Goal: Information Seeking & Learning: Learn about a topic

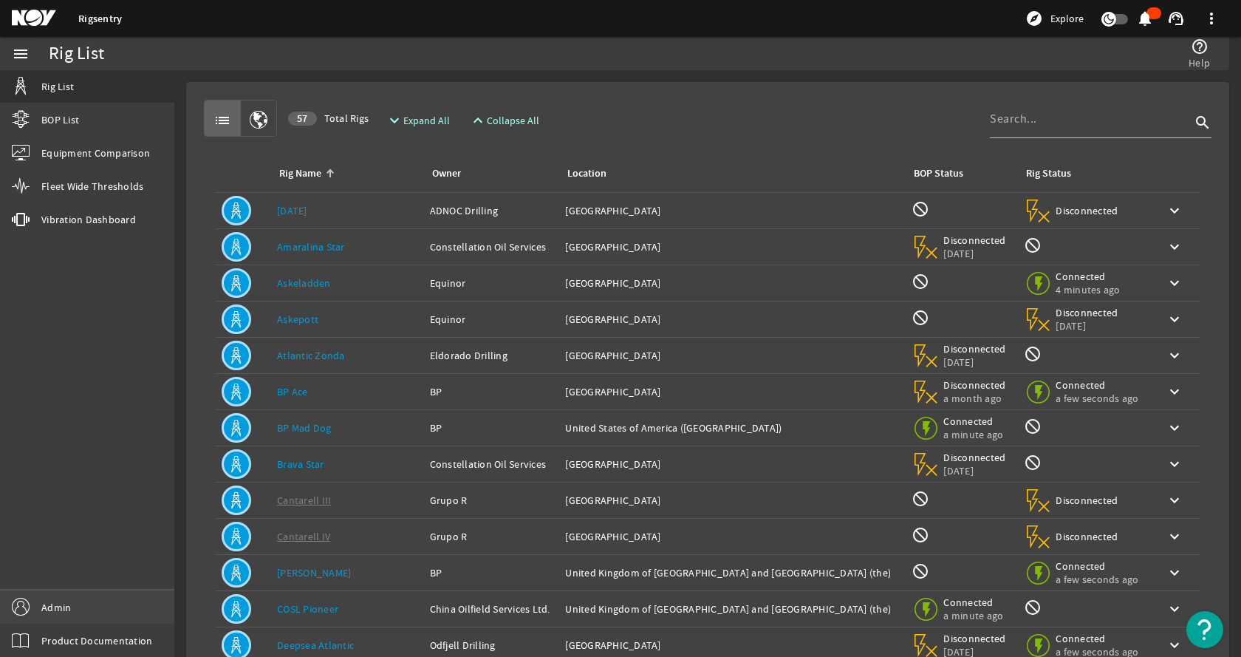
click at [72, 609] on link "Admin" at bounding box center [87, 606] width 174 height 33
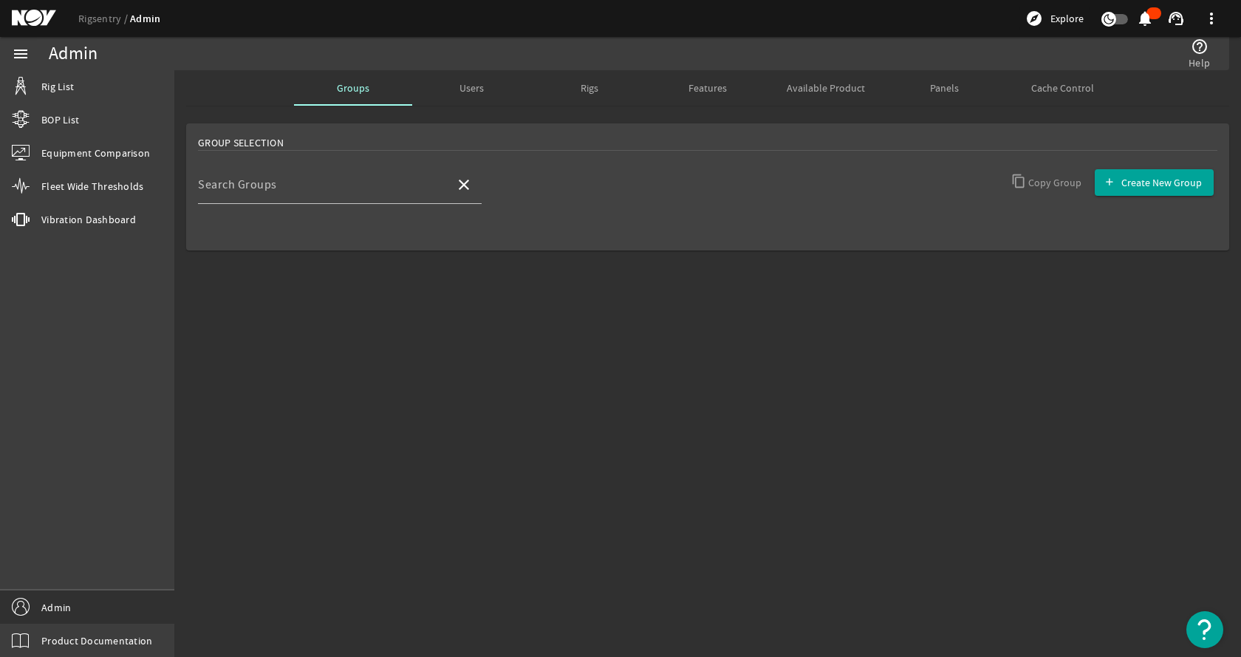
click at [649, 367] on mat-sidenav-content "Admin help_outline Help Groups Users Rigs Features Available Product Panels Cac…" at bounding box center [707, 363] width 1066 height 586
click at [1040, 89] on span "Cache Control" at bounding box center [1062, 88] width 63 height 10
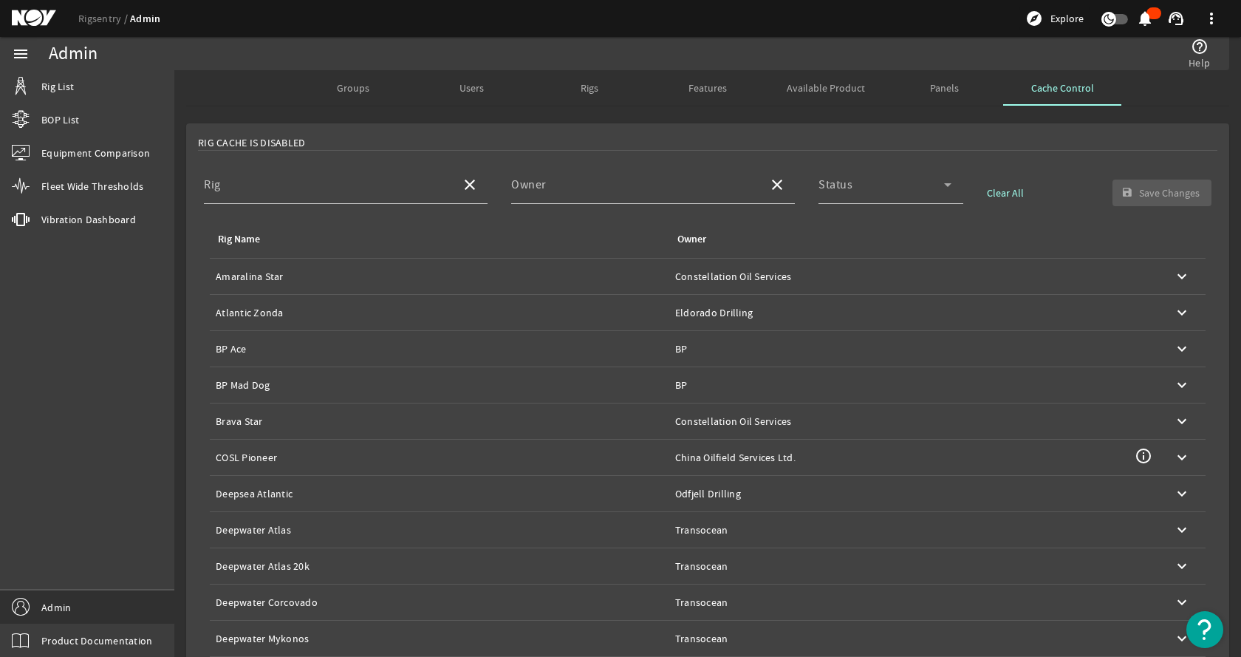
click at [672, 137] on div "Rig Cache Is Disabled" at bounding box center [707, 143] width 1019 height 16
click at [362, 187] on input "Rig" at bounding box center [326, 191] width 245 height 18
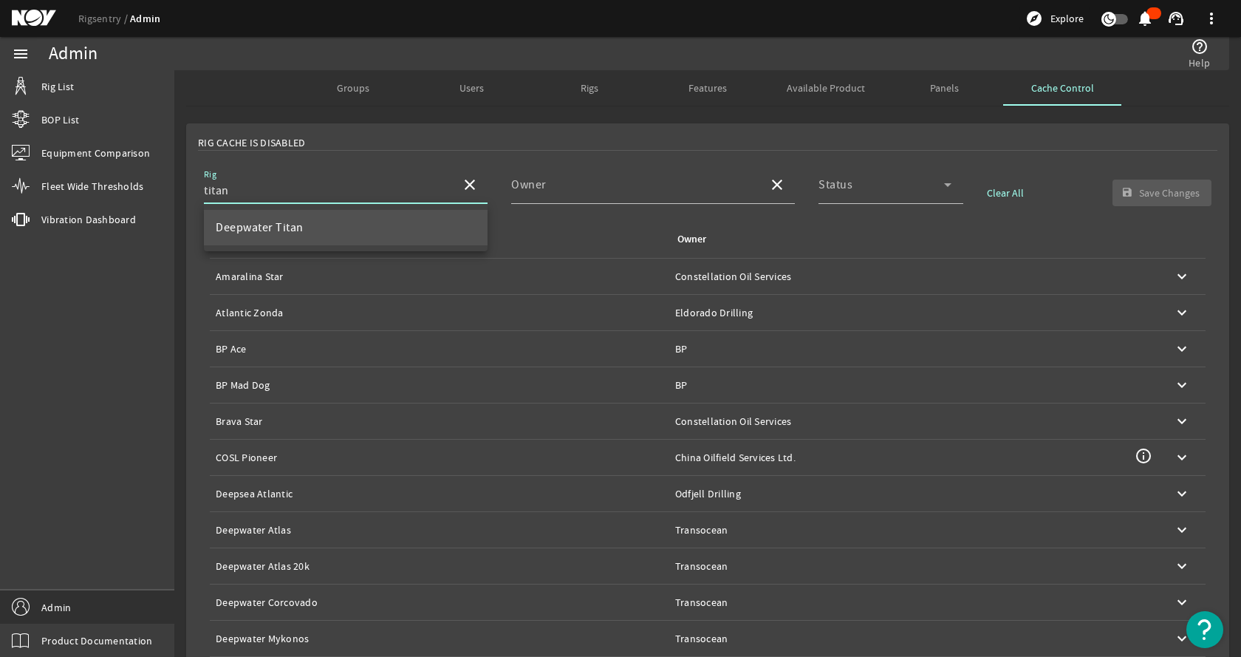
click at [422, 235] on mat-option "Deepwater Titan" at bounding box center [346, 227] width 284 height 35
type input "Deepwater Titan"
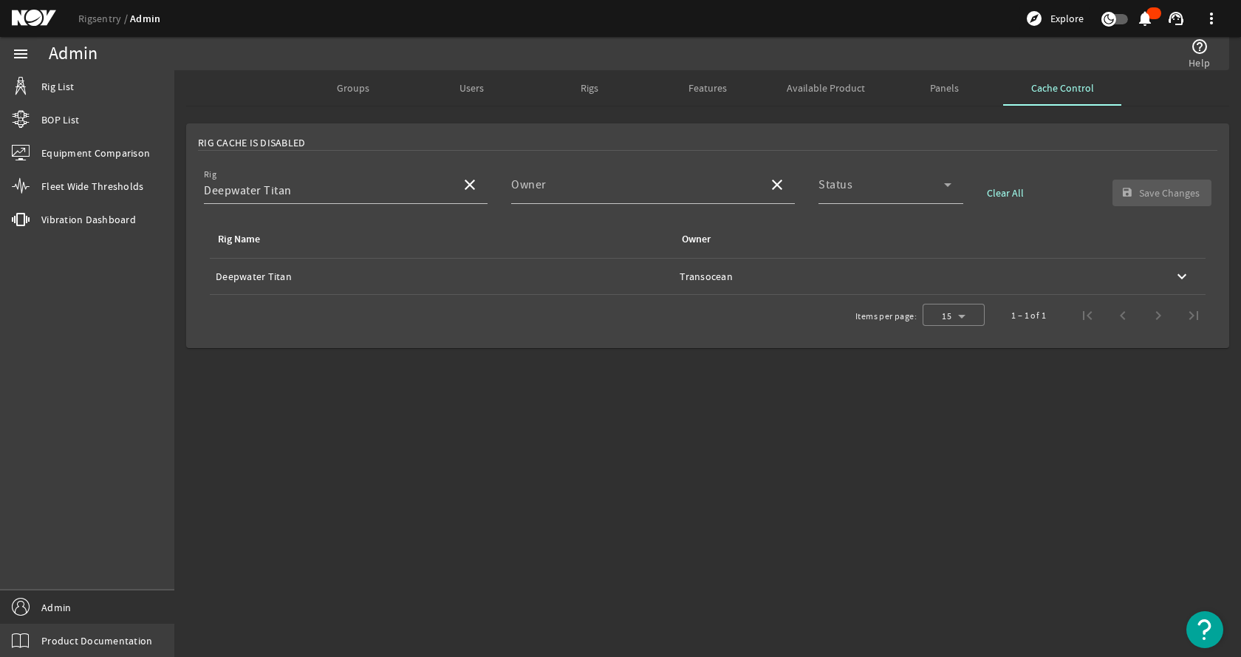
click at [609, 137] on div "Rig Cache Is Disabled" at bounding box center [707, 143] width 1019 height 16
click at [560, 275] on div "Rig Name: Deepwater Titan" at bounding box center [442, 276] width 452 height 15
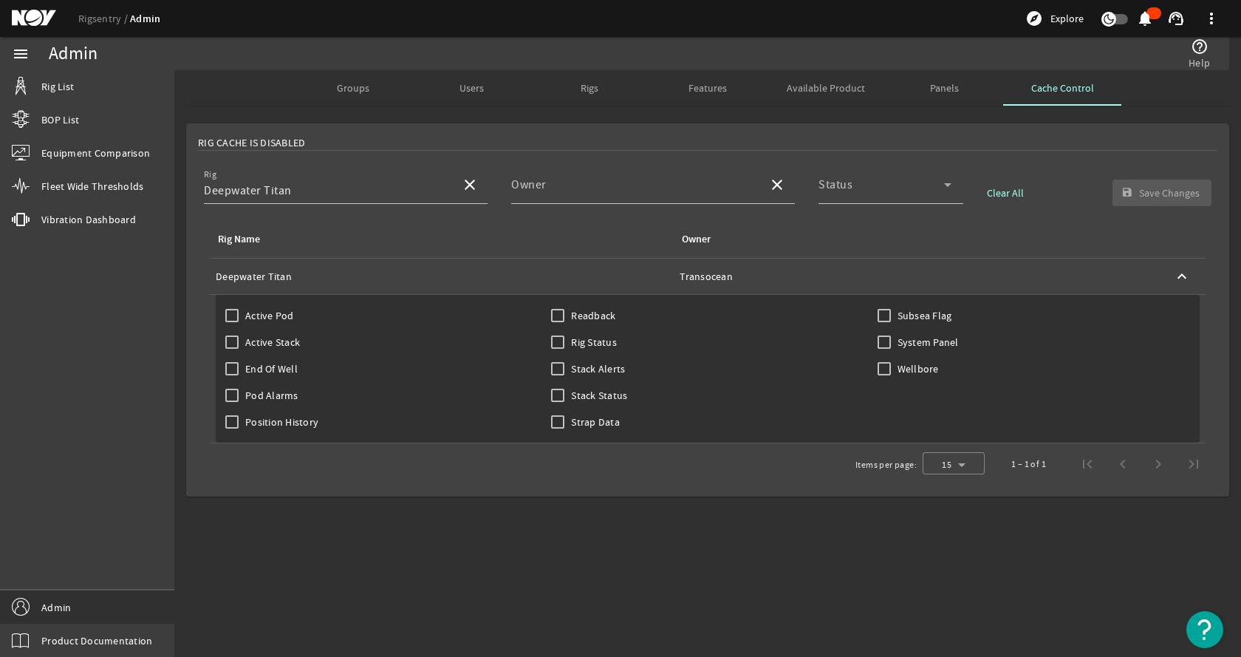
click at [1118, 533] on mat-sidenav-content "Admin help_outline Help Groups Users Rigs Features Available Product Panels Cac…" at bounding box center [707, 363] width 1066 height 586
drag, startPoint x: 40, startPoint y: 340, endPoint x: 192, endPoint y: 328, distance: 152.7
click at [40, 340] on div "menu Rig List BOP List Equipment Comparison Fleet Wide Thresholds vibration Vib…" at bounding box center [87, 347] width 174 height 620
click at [555, 318] on input "Readback" at bounding box center [557, 315] width 21 height 21
checkbox input "true"
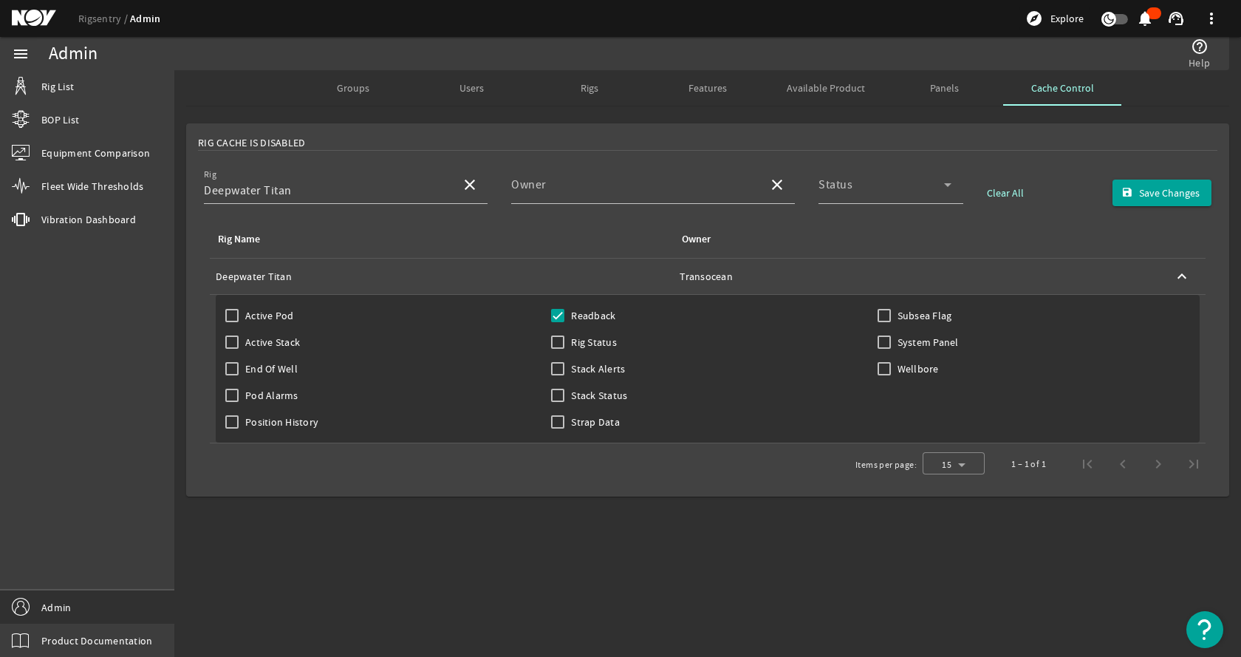
click at [591, 553] on mat-sidenav-content "Admin help_outline Help Groups Users Rigs Features Available Product Panels Cac…" at bounding box center [707, 363] width 1066 height 586
click at [54, 309] on div "menu Rig List BOP List Equipment Comparison Fleet Wide Thresholds vibration Vib…" at bounding box center [87, 347] width 174 height 620
click at [54, 311] on div "menu Rig List BOP List Equipment Comparison Fleet Wide Thresholds vibration Vib…" at bounding box center [87, 347] width 174 height 620
drag, startPoint x: 52, startPoint y: 316, endPoint x: 168, endPoint y: 283, distance: 121.3
click at [52, 316] on div "menu Rig List BOP List Equipment Comparison Fleet Wide Thresholds vibration Vib…" at bounding box center [87, 347] width 174 height 620
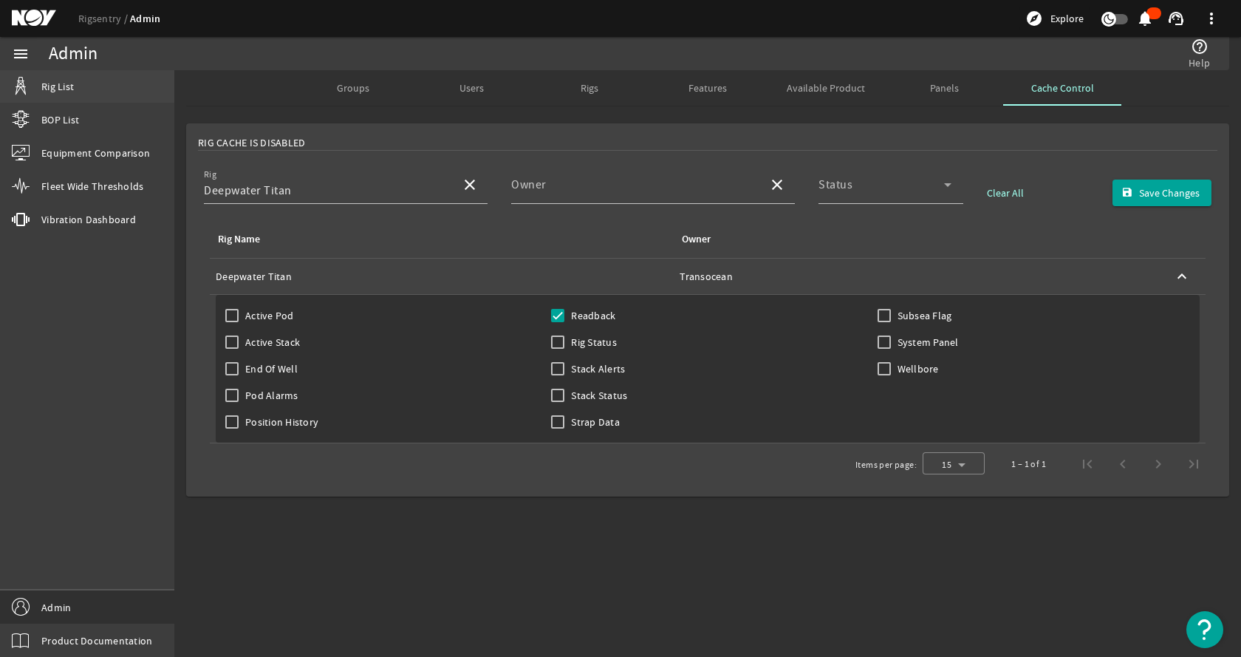
click at [93, 77] on link "Rig List" at bounding box center [87, 86] width 174 height 32
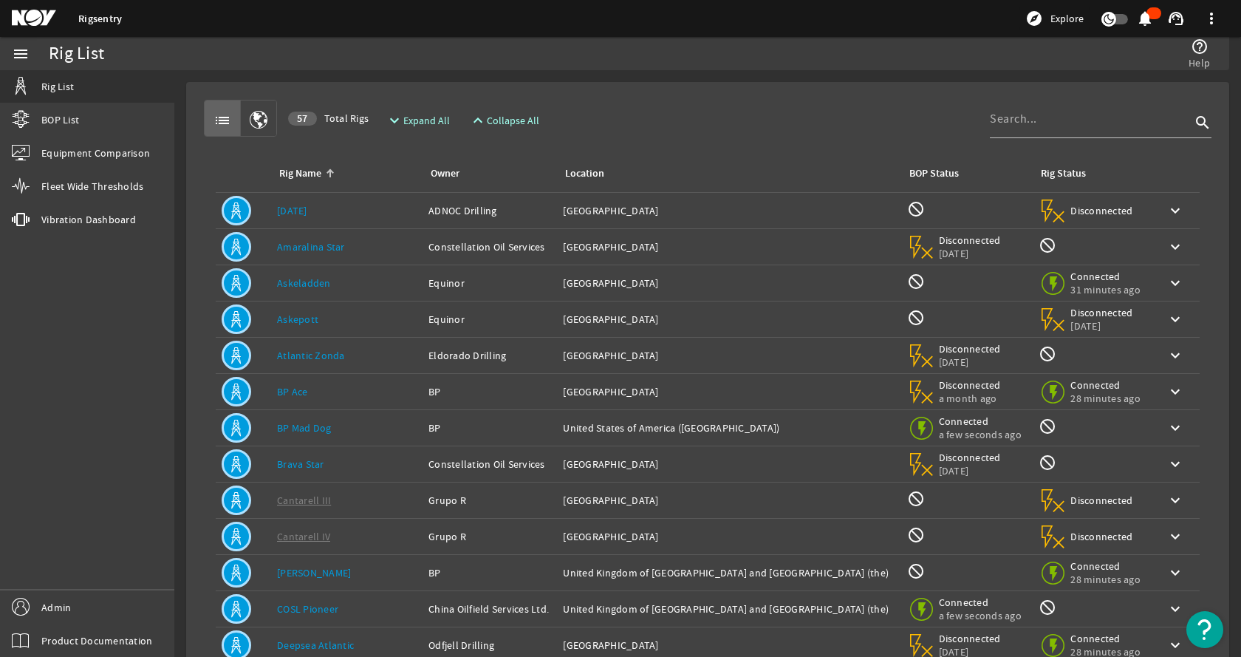
drag, startPoint x: 638, startPoint y: 118, endPoint x: 883, endPoint y: 131, distance: 245.6
click at [639, 118] on div "list 57 Total Rigs expand_more Expand All expand_less Collapse All search" at bounding box center [707, 118] width 1007 height 37
click at [978, 126] on div "list 57 Total Rigs expand_more Expand All expand_less Collapse All search" at bounding box center [707, 118] width 1007 height 37
click at [991, 120] on input at bounding box center [1090, 119] width 201 height 18
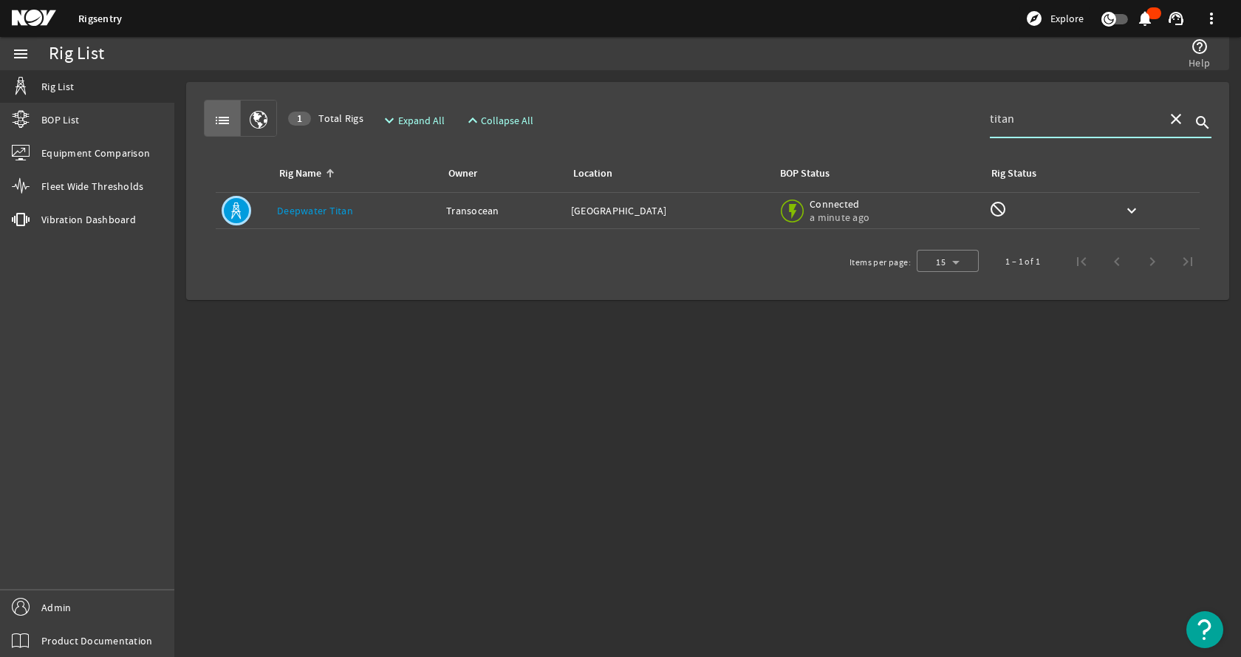
type input "titan"
click at [348, 211] on link "Deepwater Titan" at bounding box center [315, 210] width 76 height 13
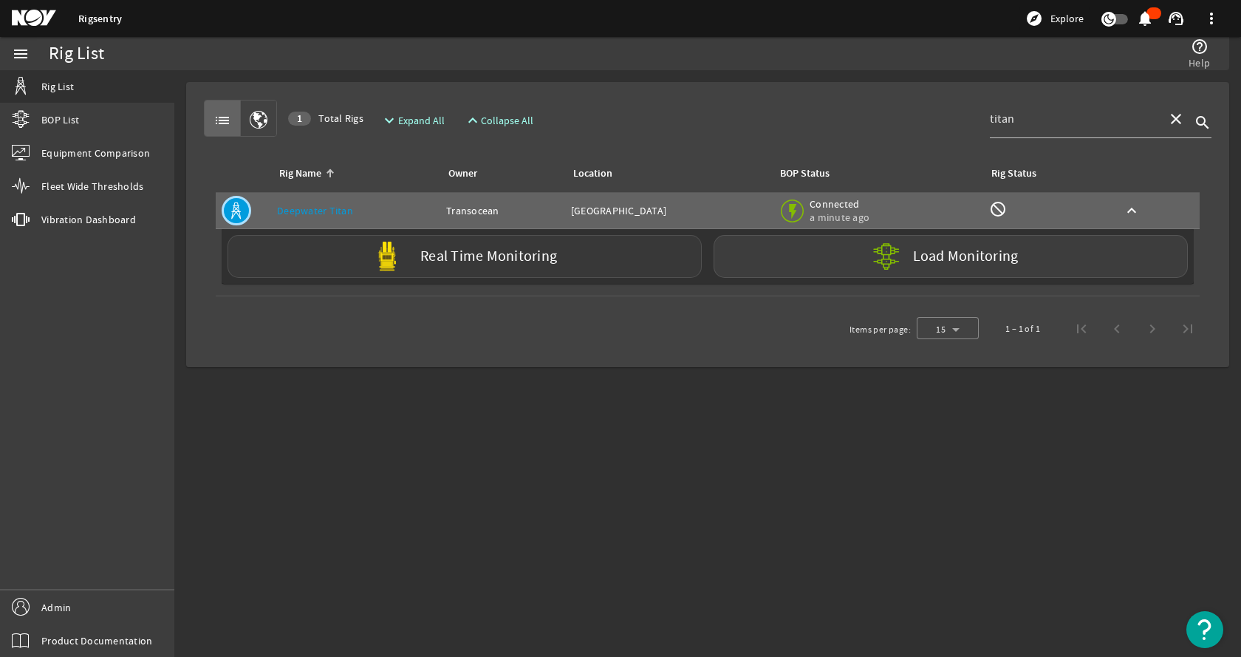
click at [349, 247] on div "Real Time Monitoring" at bounding box center [464, 256] width 474 height 43
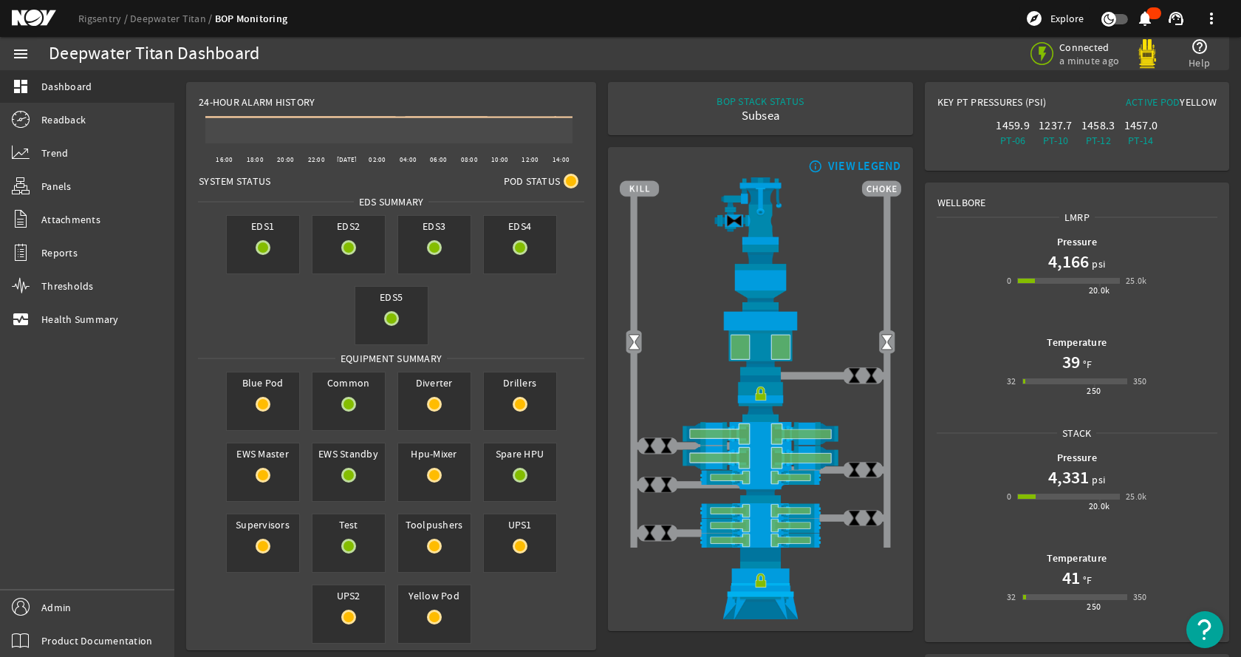
click at [620, 111] on div "BOP STACK STATUS Subsea END OF WELL - ACTIVE STACK -" at bounding box center [760, 109] width 281 height 30
click at [85, 120] on span "Readback" at bounding box center [63, 119] width 44 height 15
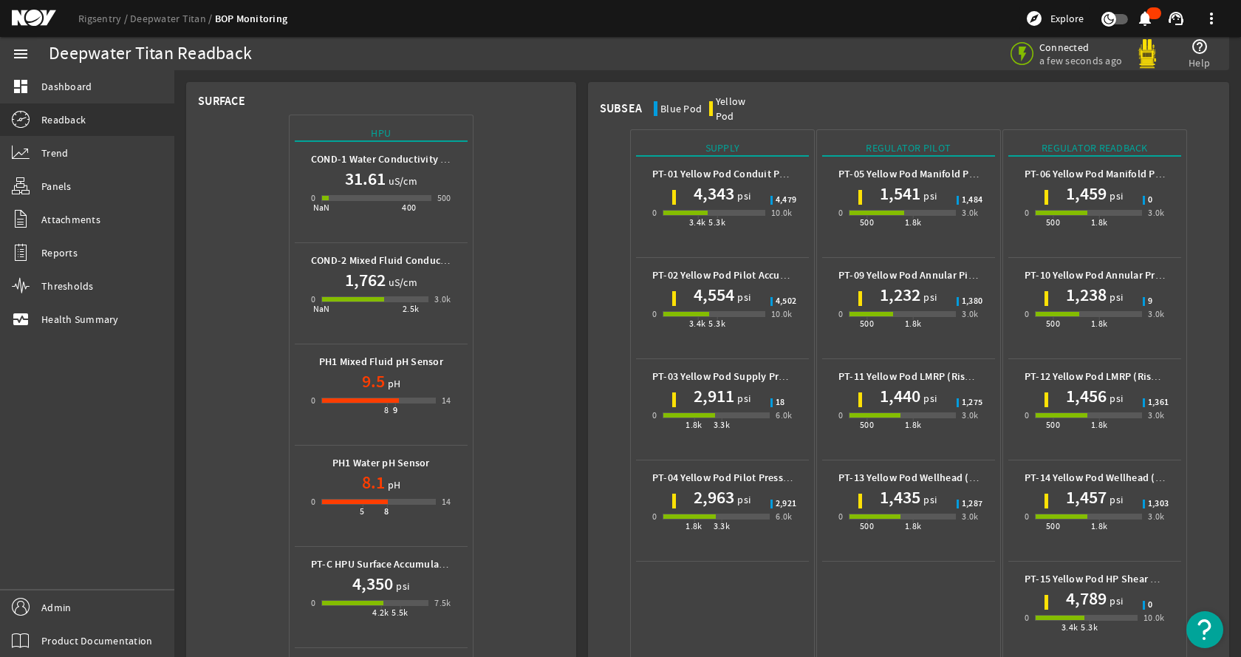
click at [119, 89] on link "dashboard Dashboard" at bounding box center [87, 86] width 174 height 32
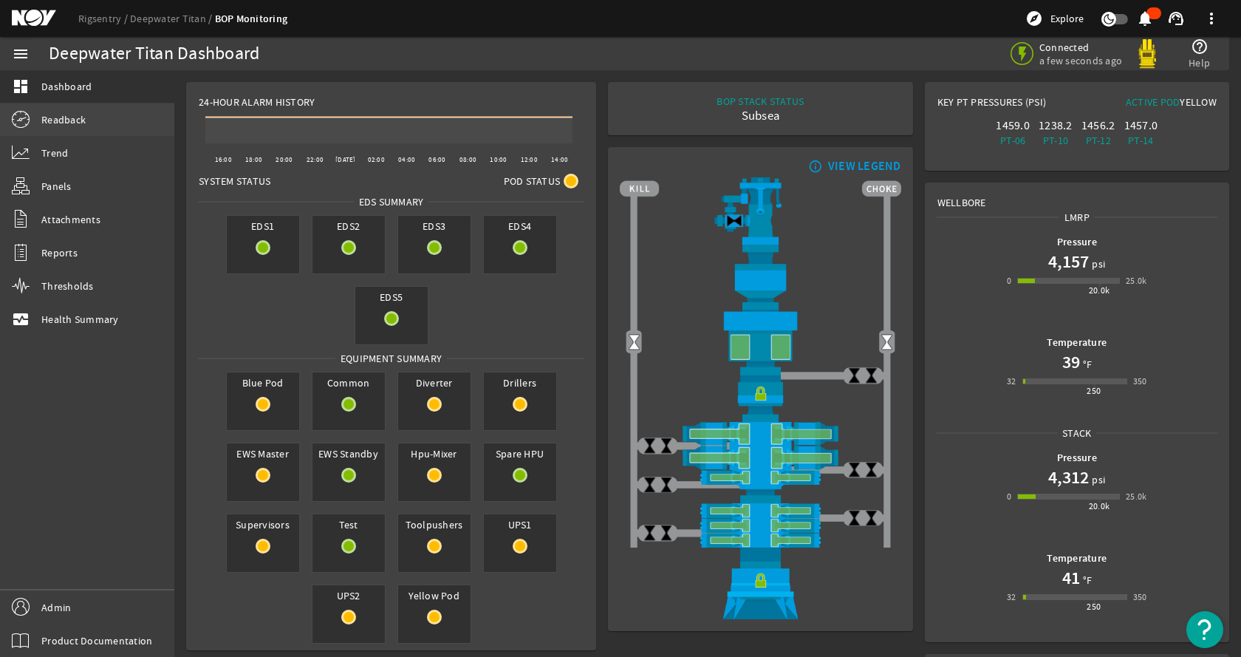
click at [121, 117] on link "Readback" at bounding box center [87, 119] width 174 height 32
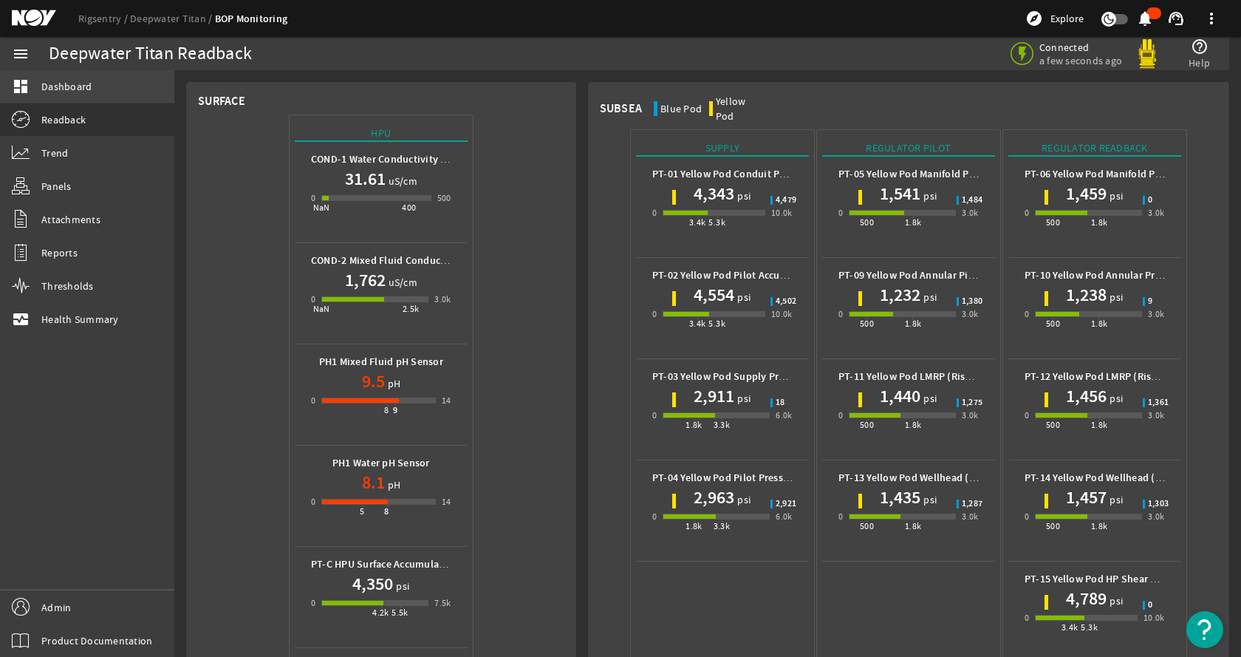
click at [106, 83] on link "dashboard Dashboard" at bounding box center [87, 86] width 174 height 32
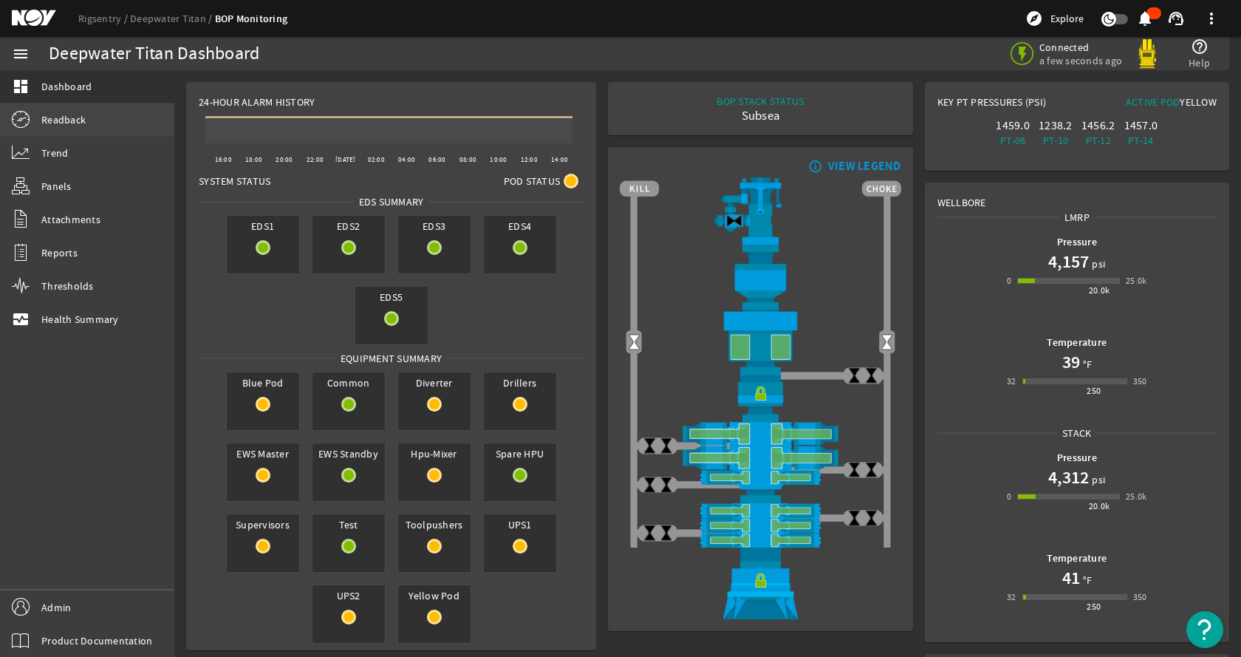
click at [91, 116] on link "Readback" at bounding box center [87, 119] width 174 height 32
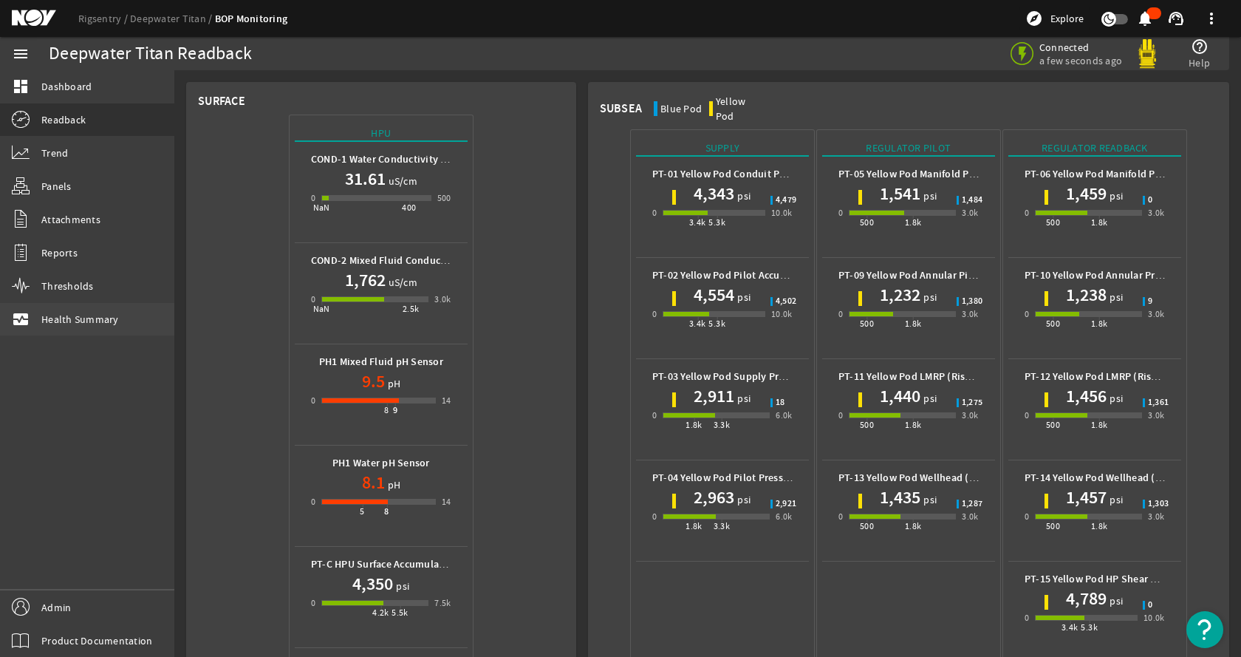
click at [85, 325] on span "Health Summary" at bounding box center [80, 319] width 78 height 15
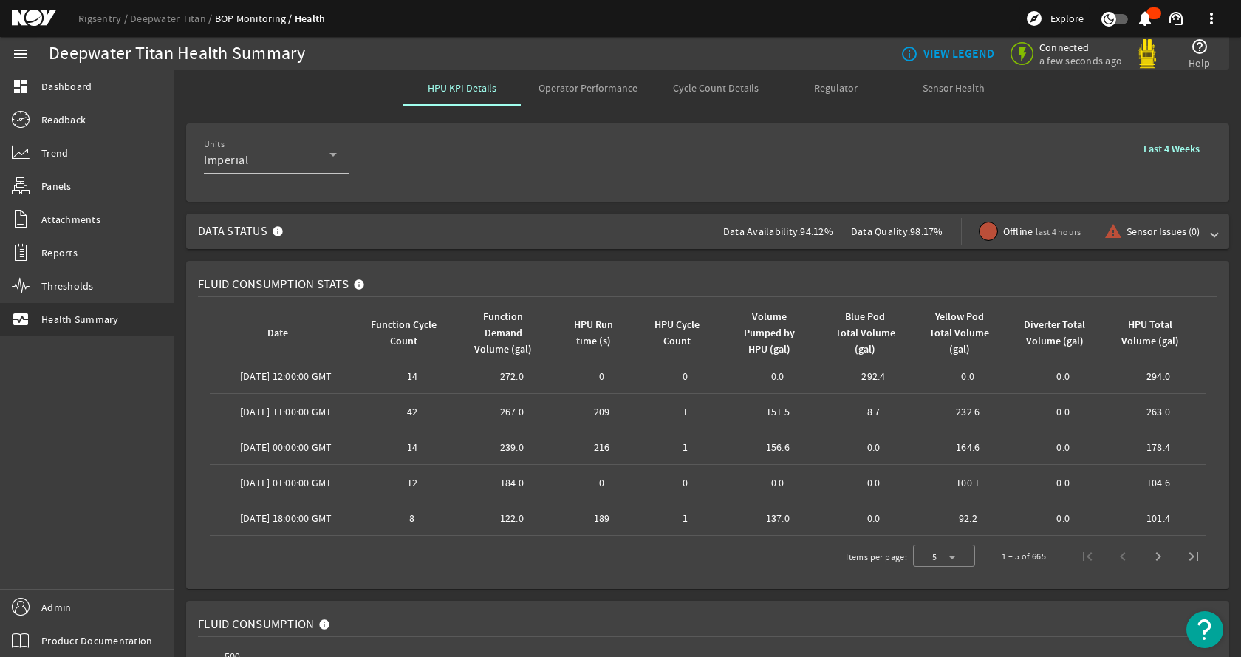
click at [177, 292] on rigsentry-mat-card "Fluid Consumption Stats Date Function Cycle Count Function Demand Volume (gal) …" at bounding box center [707, 425] width 1066 height 340
click at [231, 99] on div "HPU KPI Details Operator Performance Cycle Count Details Regulator Sensor Health" at bounding box center [707, 87] width 1043 height 35
click at [109, 83] on link "dashboard Dashboard" at bounding box center [87, 86] width 174 height 32
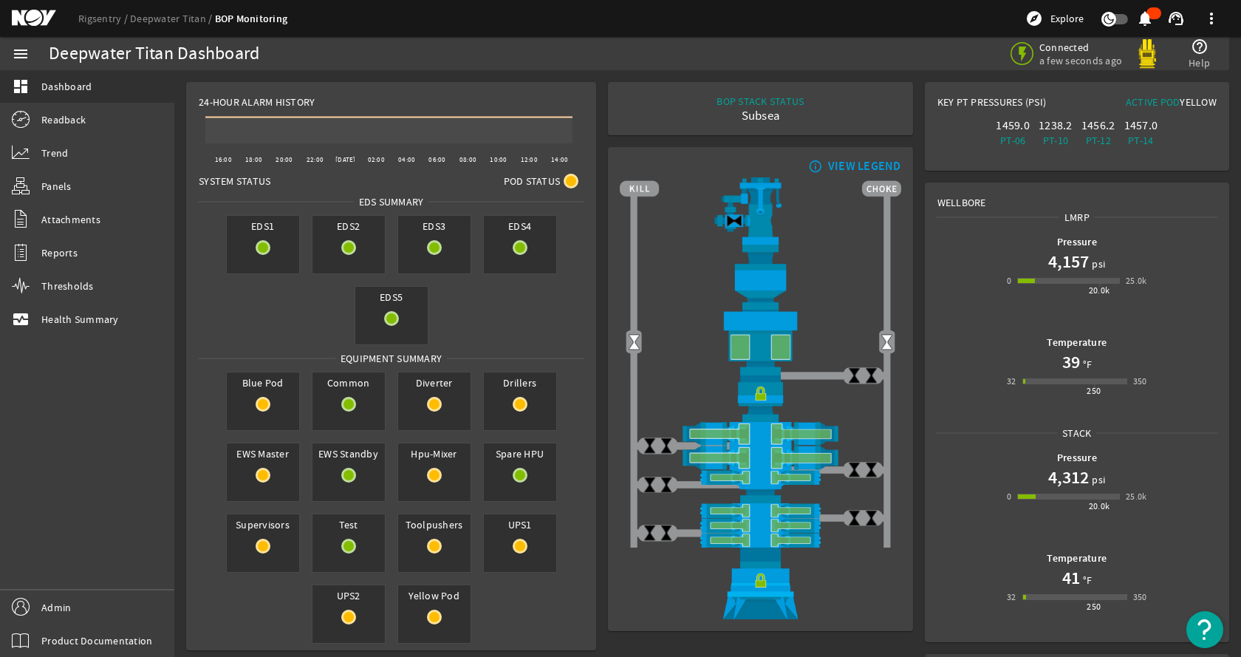
click at [602, 329] on rigsentry-mat-card "info_outline VIEW LEGEND" at bounding box center [760, 389] width 316 height 496
click at [76, 159] on link "Trend" at bounding box center [87, 153] width 174 height 32
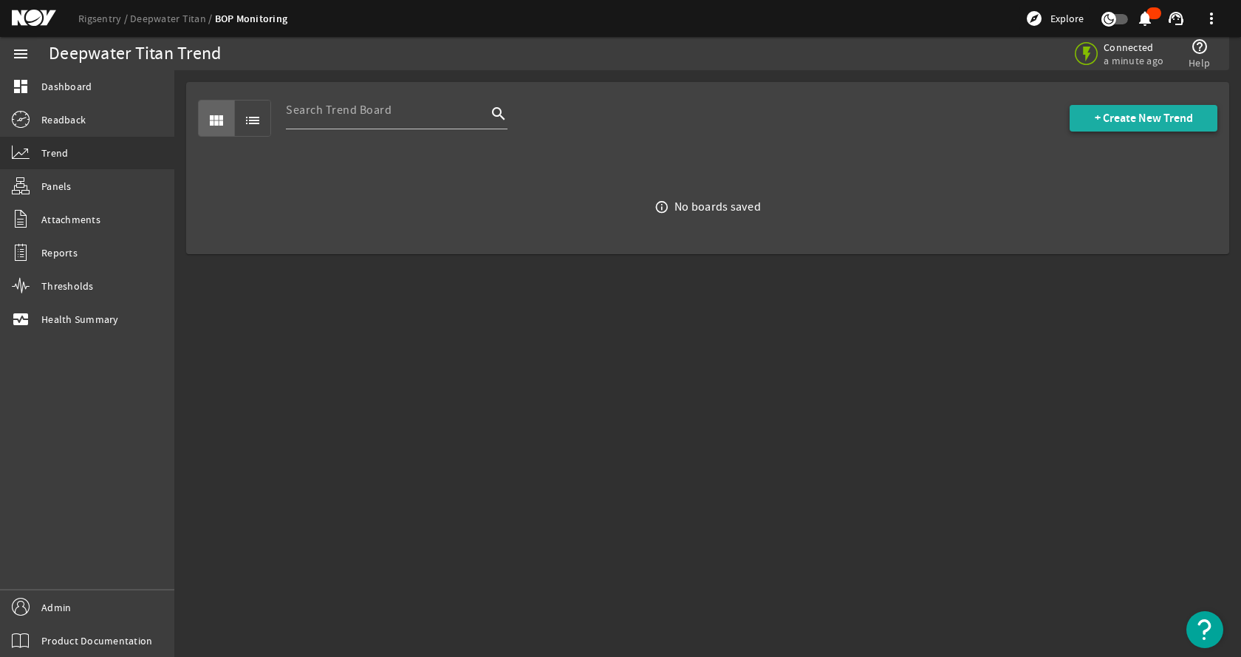
click at [1181, 119] on span "+ Create New Trend" at bounding box center [1144, 118] width 98 height 15
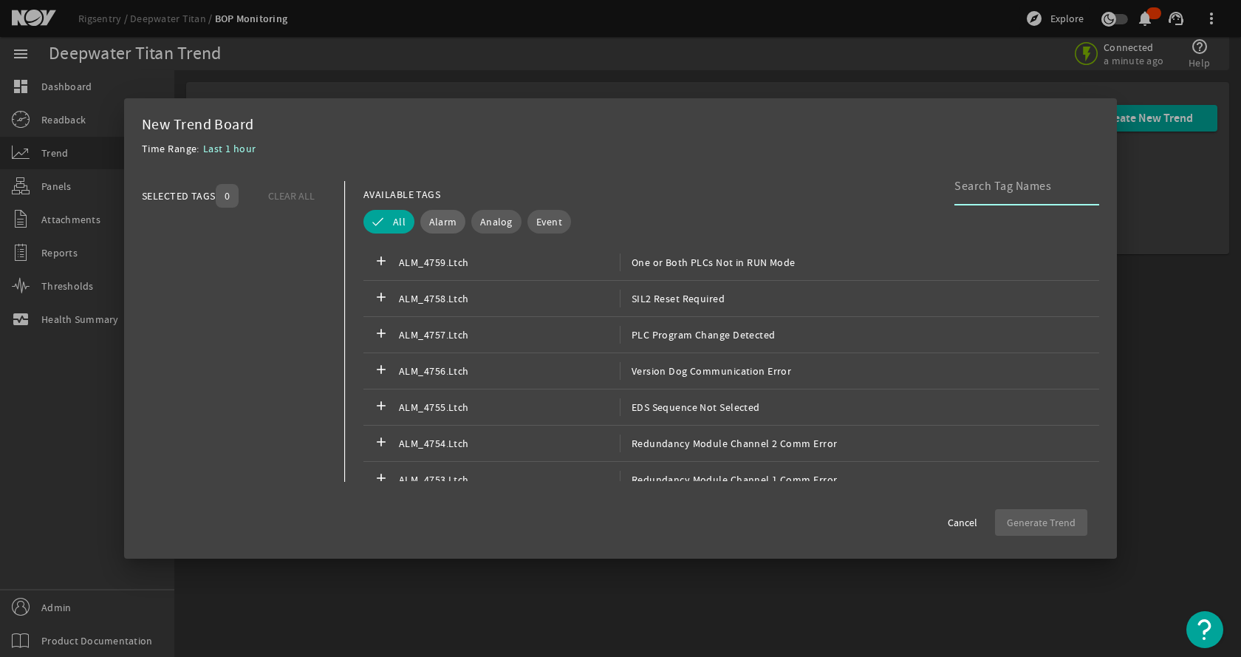
click at [456, 223] on button "Alarm" at bounding box center [442, 222] width 45 height 24
click at [507, 226] on span "Analog" at bounding box center [496, 221] width 32 height 15
click at [561, 217] on span "Event" at bounding box center [570, 221] width 26 height 15
click at [487, 223] on button "Analog" at bounding box center [506, 222] width 71 height 24
click at [422, 220] on button "Alarm" at bounding box center [433, 222] width 66 height 24
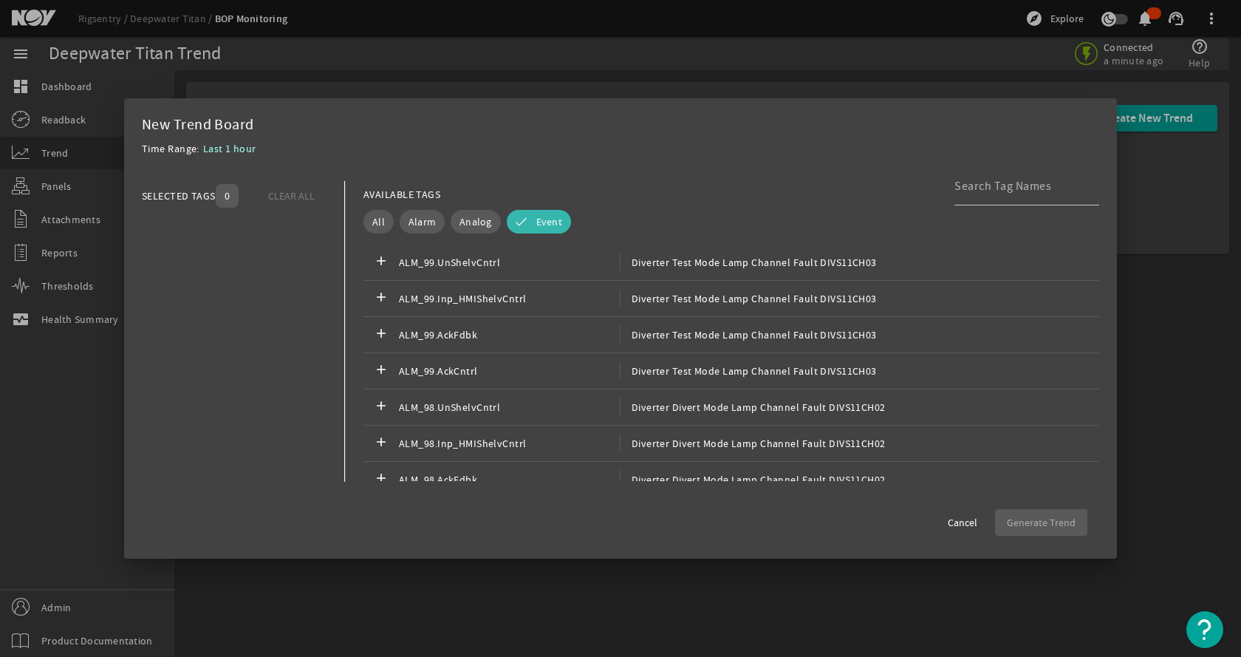
click at [536, 218] on span "Event" at bounding box center [549, 221] width 26 height 15
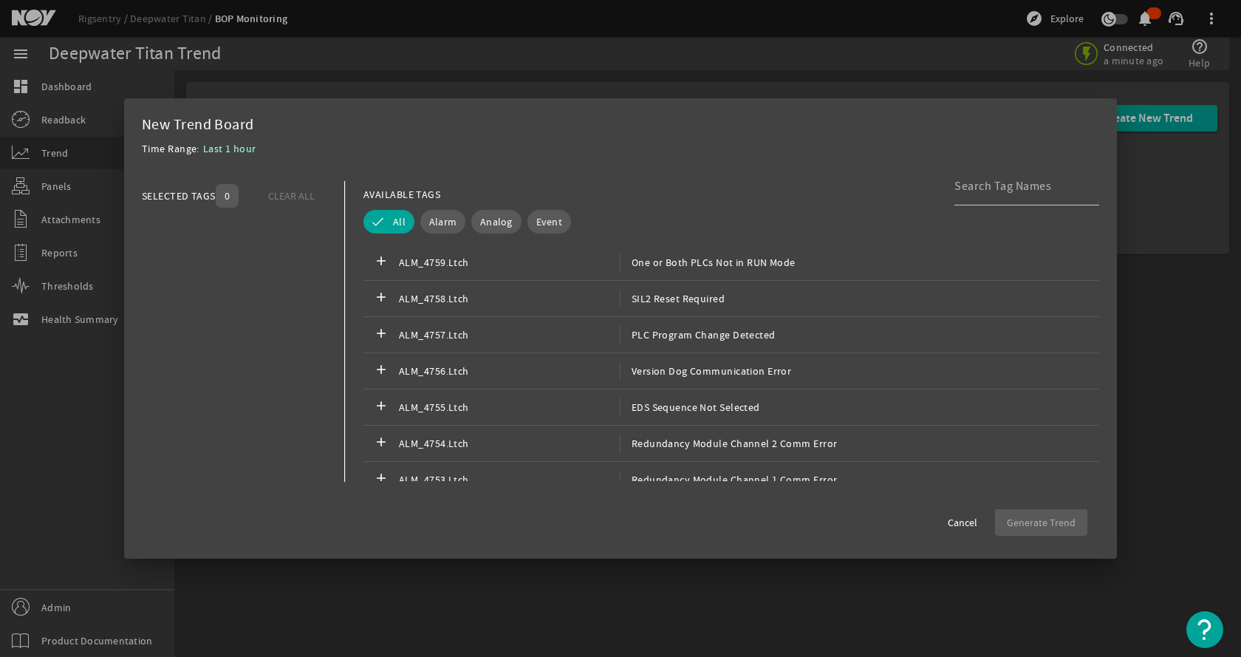
click at [679, 154] on div "Time Range: Last 1 hour" at bounding box center [620, 153] width 957 height 27
click at [968, 525] on span "Cancel" at bounding box center [963, 522] width 30 height 15
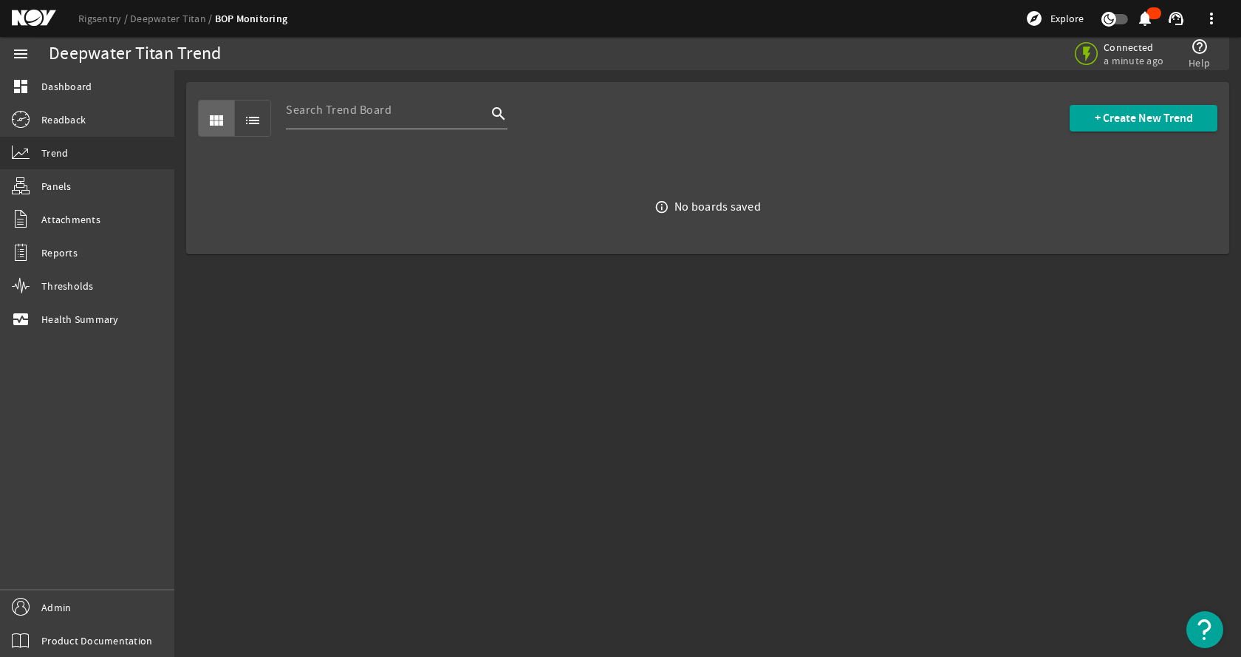
click at [604, 476] on mat-sidenav-content "Deepwater Titan Trend Connected a minute ago help_outline Help view_module list…" at bounding box center [707, 363] width 1066 height 586
